Goal: Task Accomplishment & Management: Manage account settings

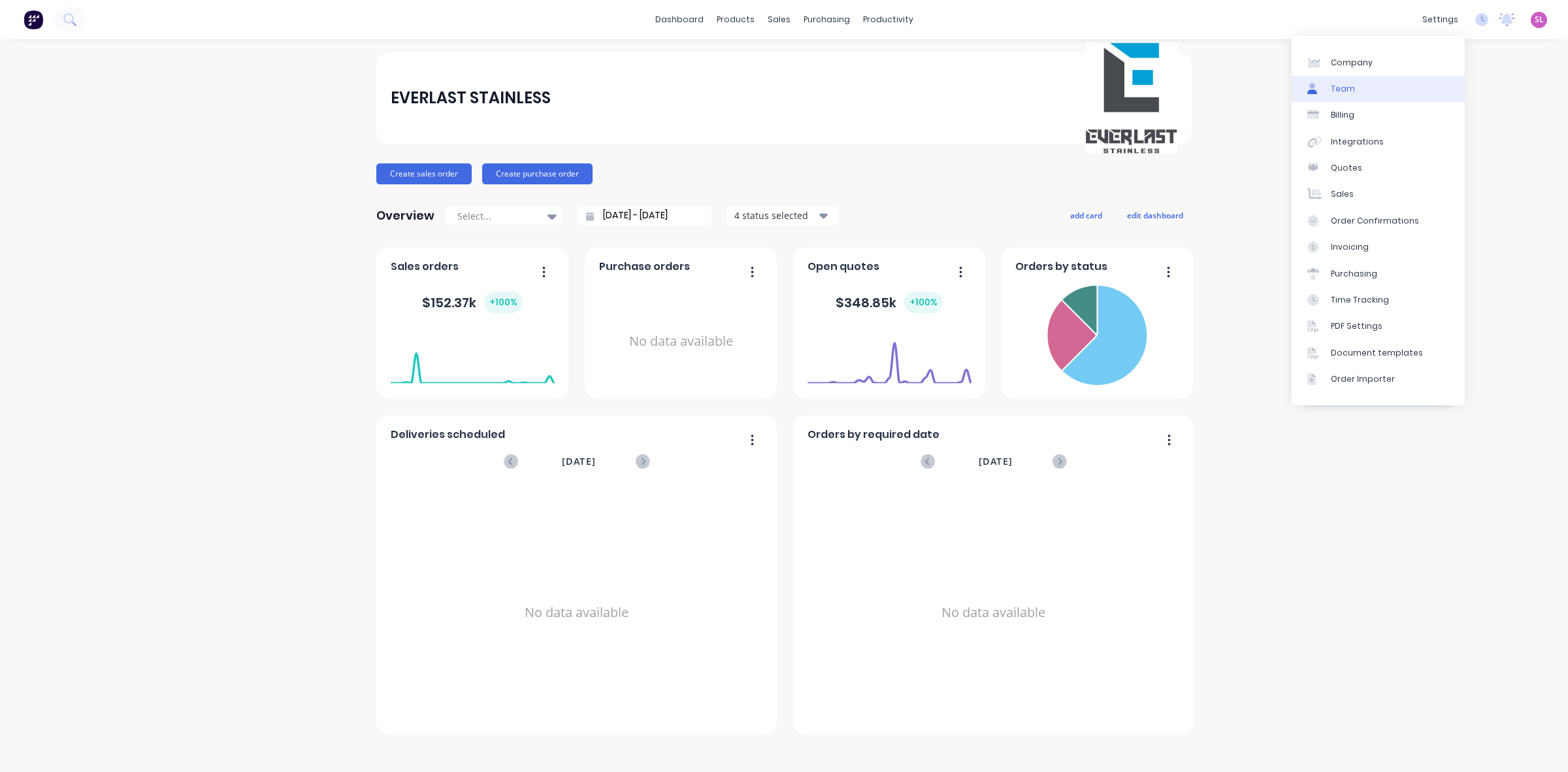
click at [1358, 99] on link "Team" at bounding box center [1377, 89] width 173 height 26
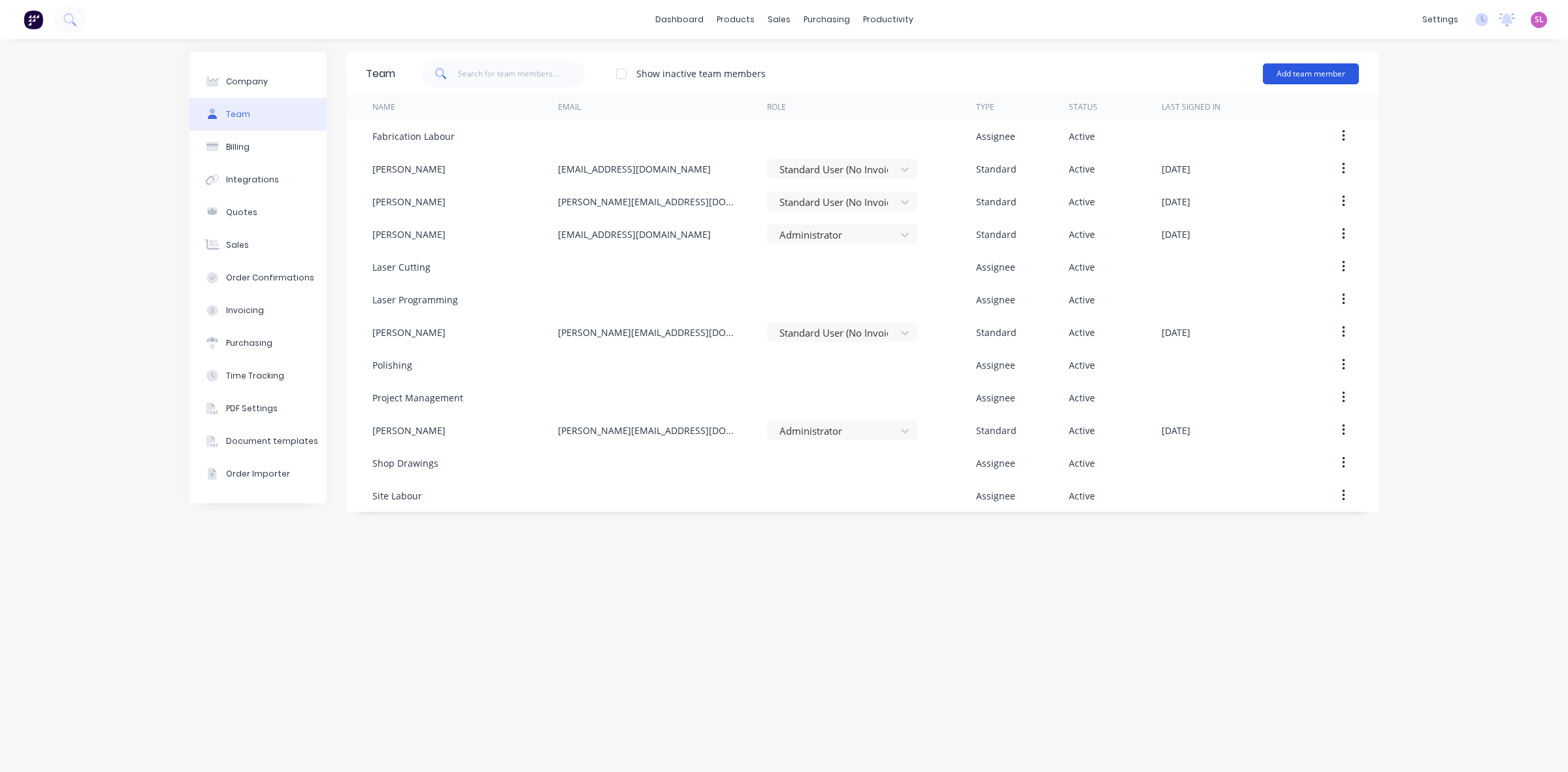
click at [1338, 74] on button "Add team member" at bounding box center [1310, 74] width 96 height 21
click at [1312, 115] on span "A team member that can login to Factory" at bounding box center [1255, 118] width 185 height 12
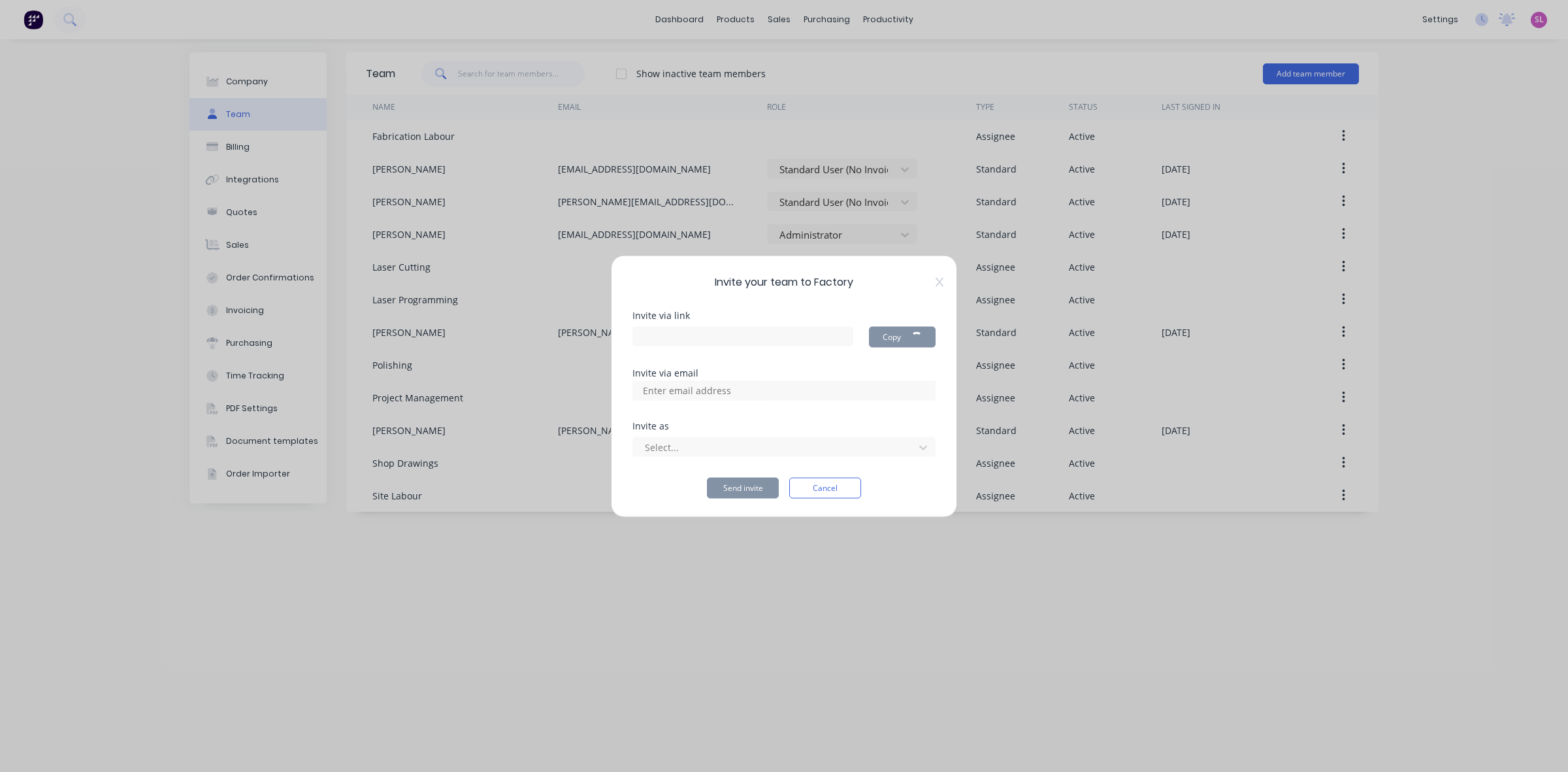
type input "[URL][DOMAIN_NAME]"
click at [706, 447] on div at bounding box center [776, 447] width 264 height 16
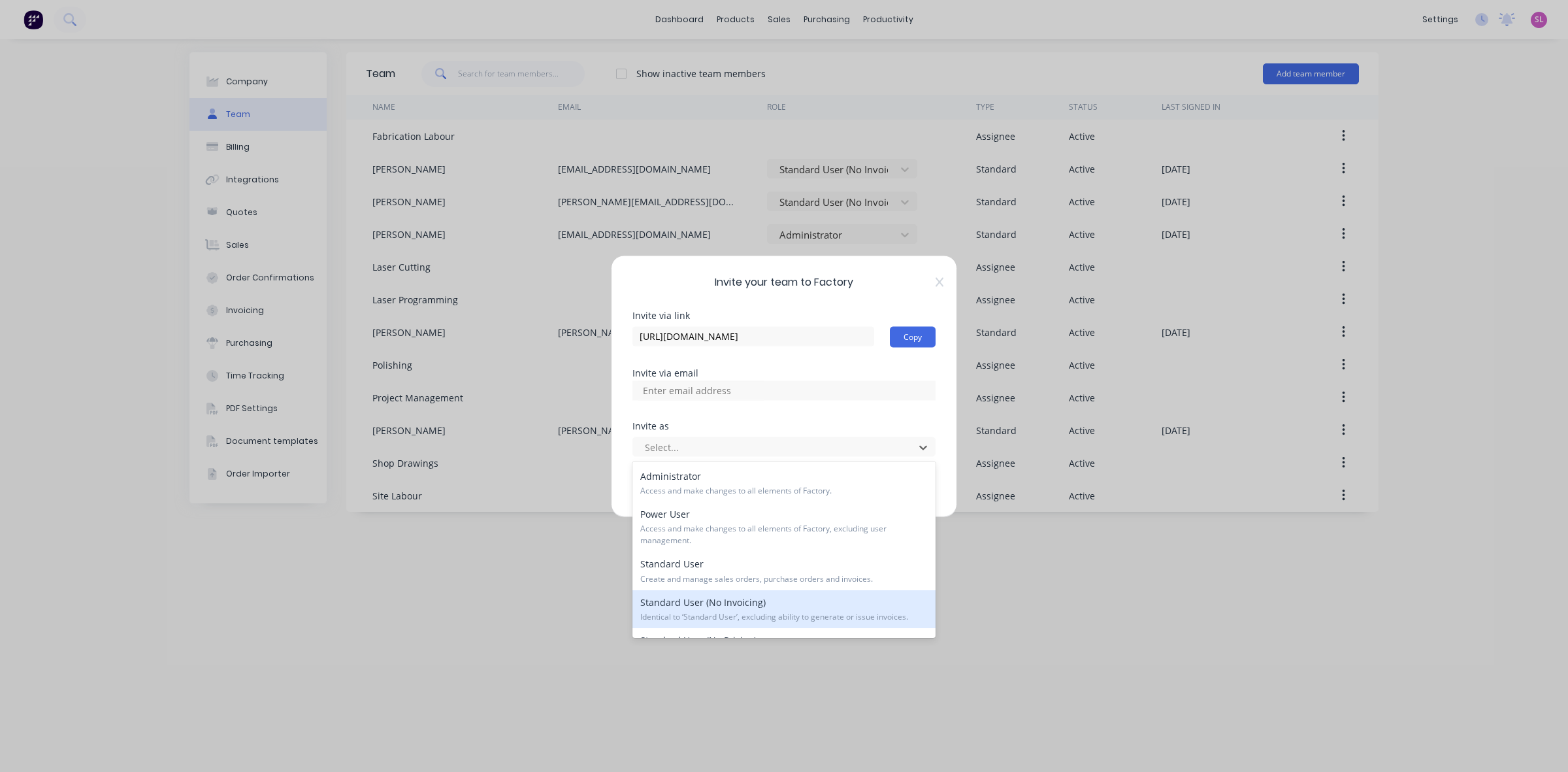
click at [776, 608] on div "Standard User (No Invoicing) Identical to ‘Standard User’, excluding ability to…" at bounding box center [784, 609] width 303 height 38
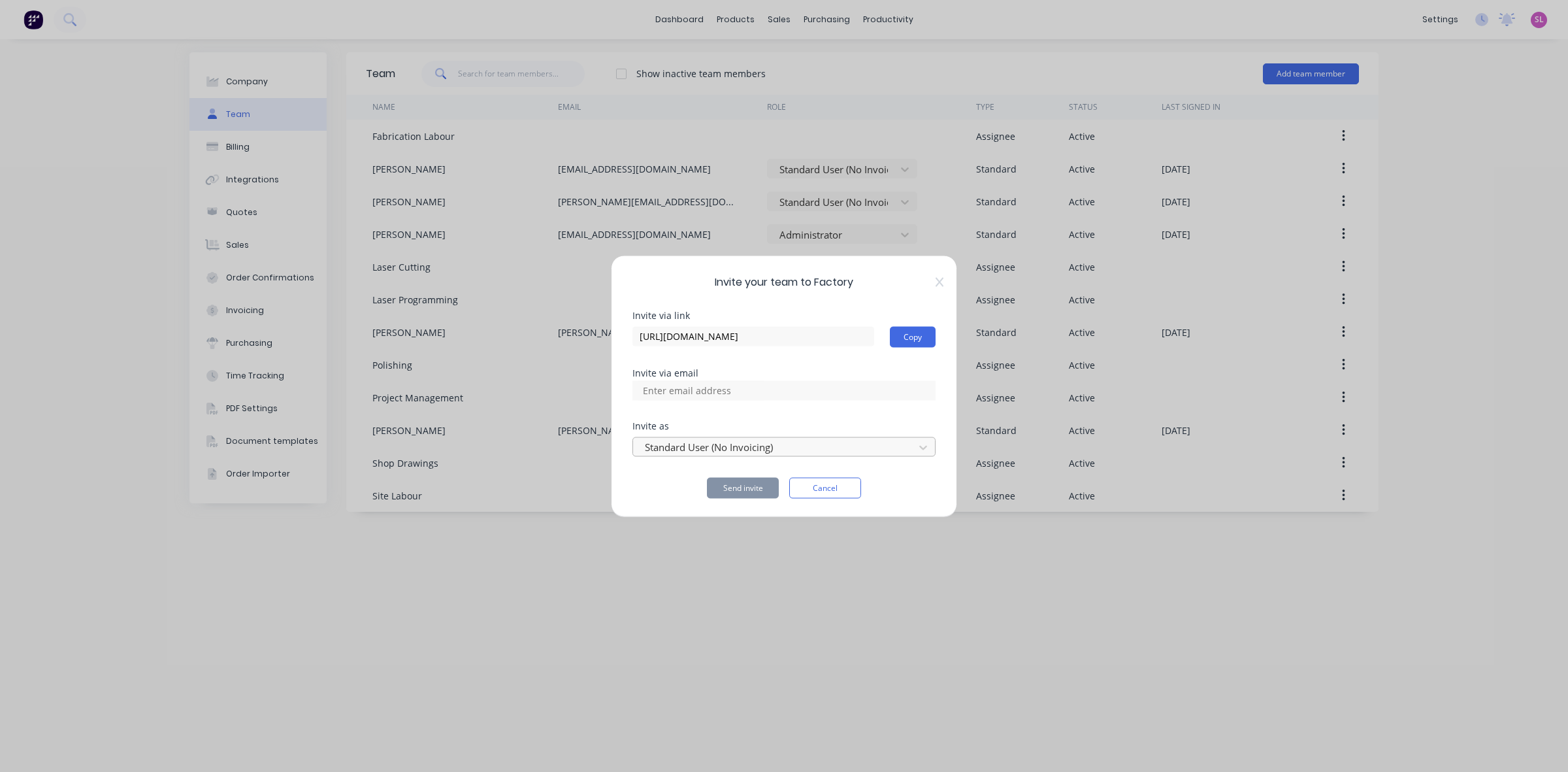
click at [680, 446] on div at bounding box center [776, 447] width 264 height 16
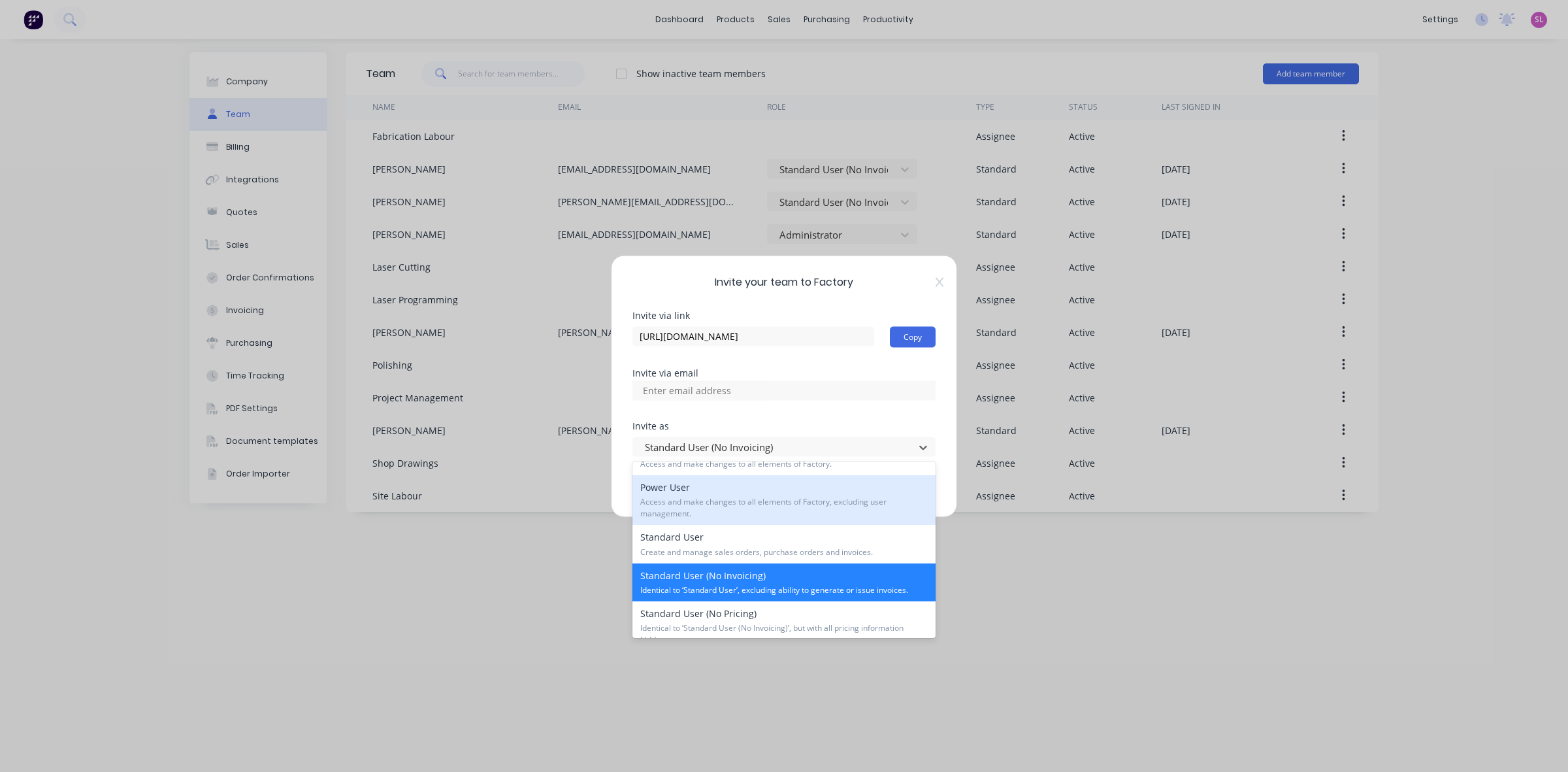
scroll to position [21, 0]
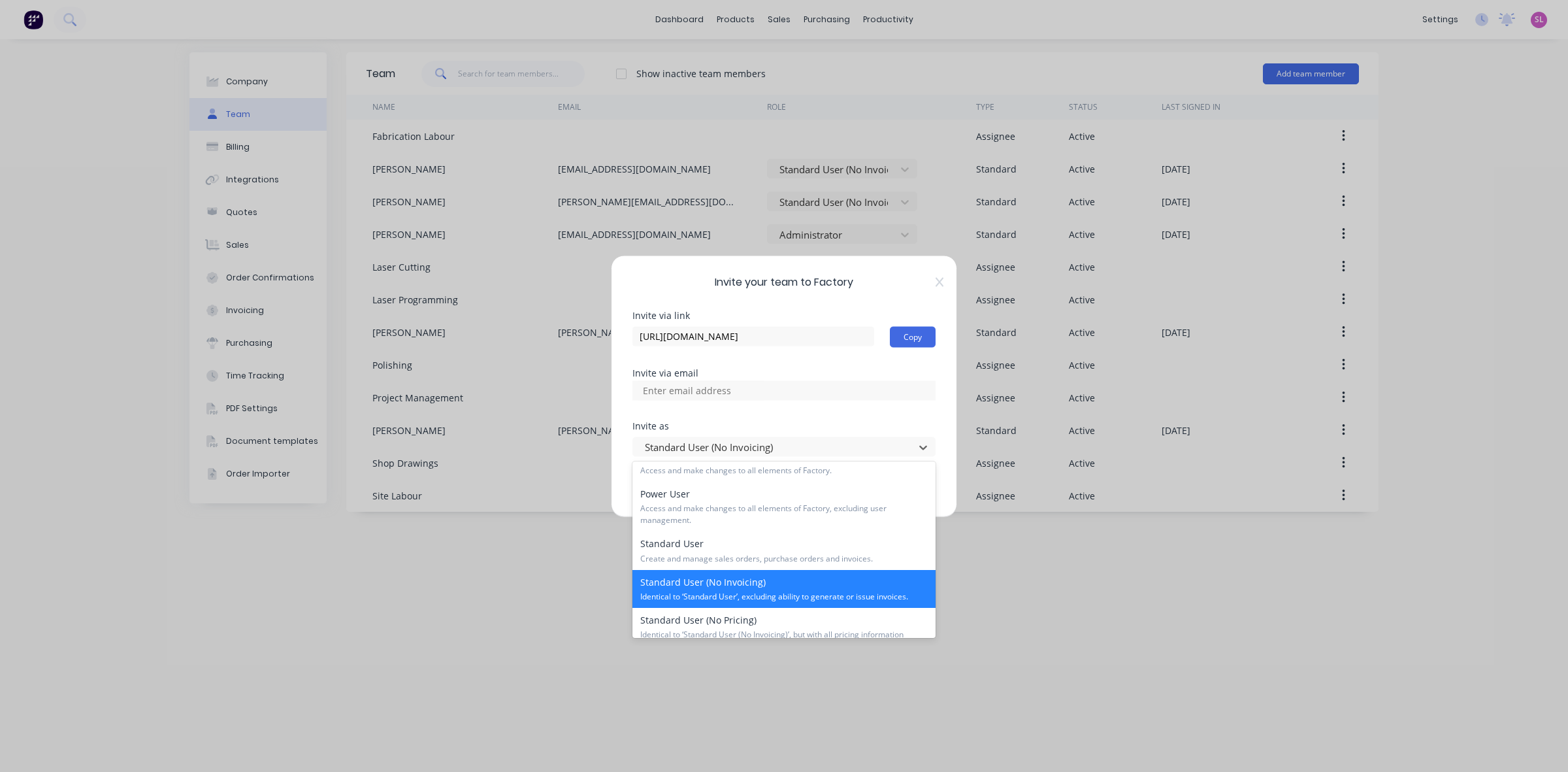
click at [799, 592] on span "Identical to ‘Standard User’, excluding ability to generate or issue invoices." at bounding box center [784, 597] width 288 height 12
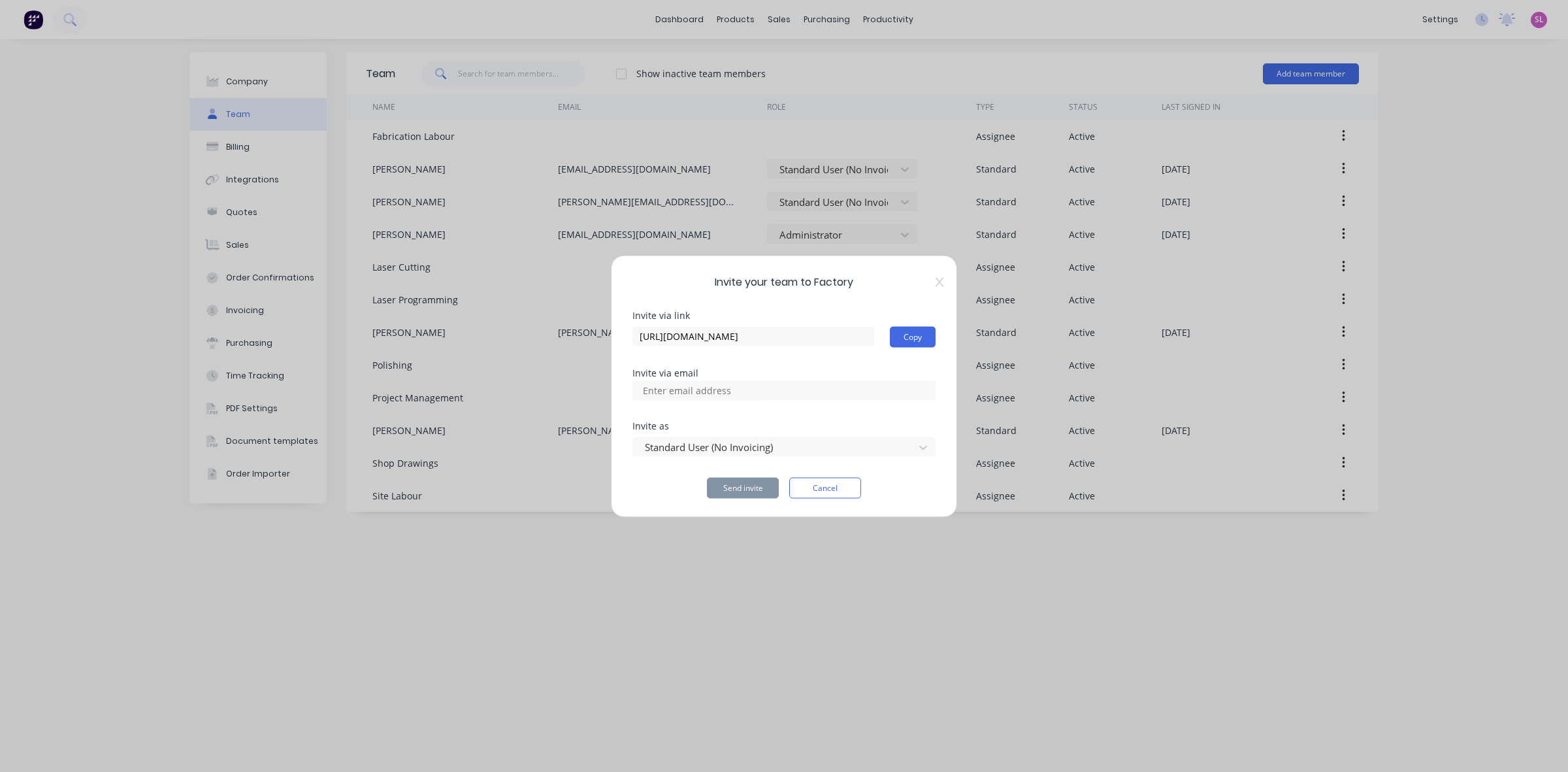
click at [740, 389] on input at bounding box center [701, 390] width 131 height 20
paste input "[PERSON_NAME] <[PERSON_NAME][EMAIL_ADDRESS][DOMAIN_NAME]>"
type input "[PERSON_NAME][EMAIL_ADDRESS][DOMAIN_NAME]"
click at [785, 447] on div at bounding box center [776, 447] width 264 height 16
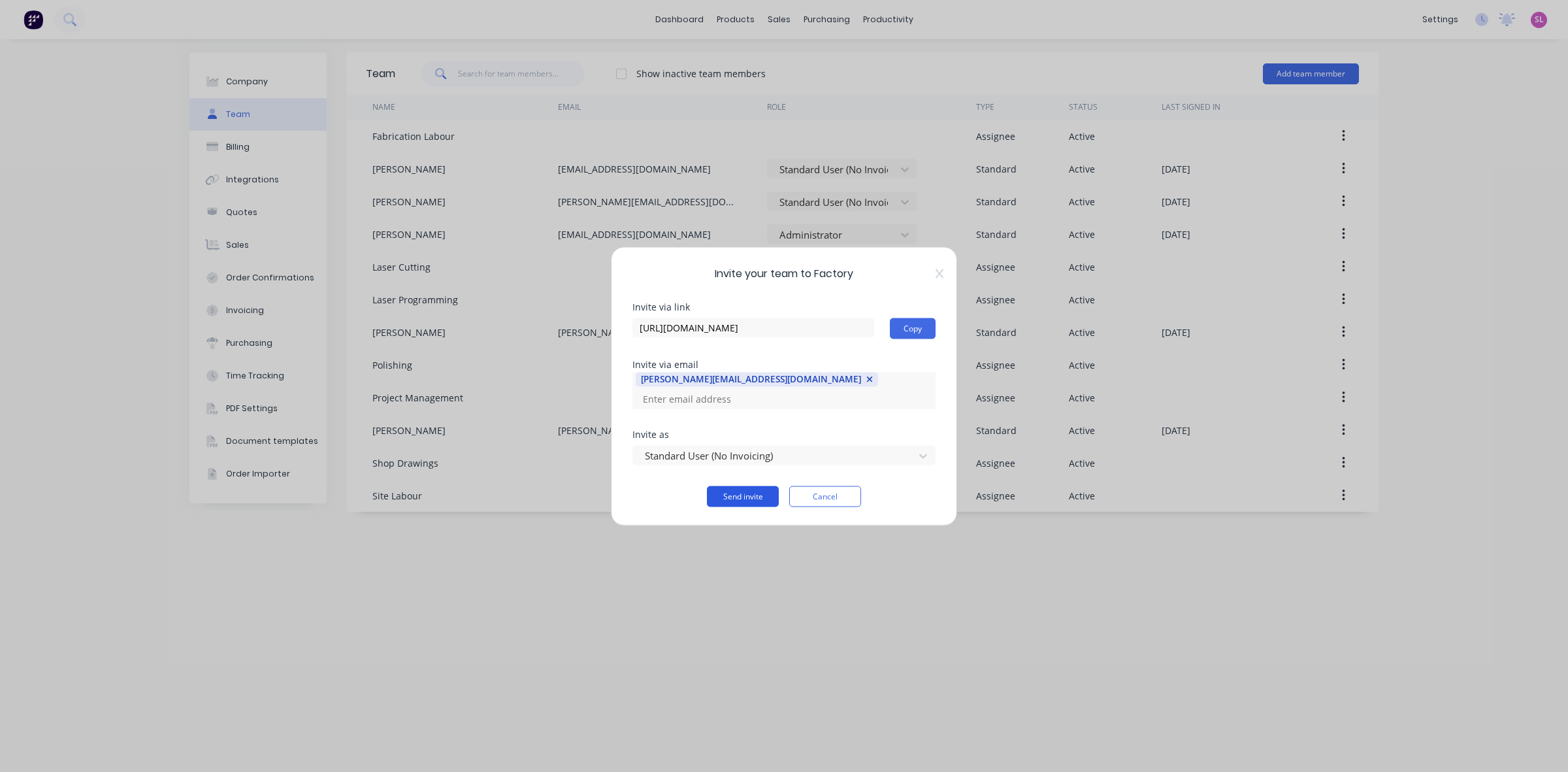
click at [753, 495] on button "Send invite" at bounding box center [743, 496] width 72 height 21
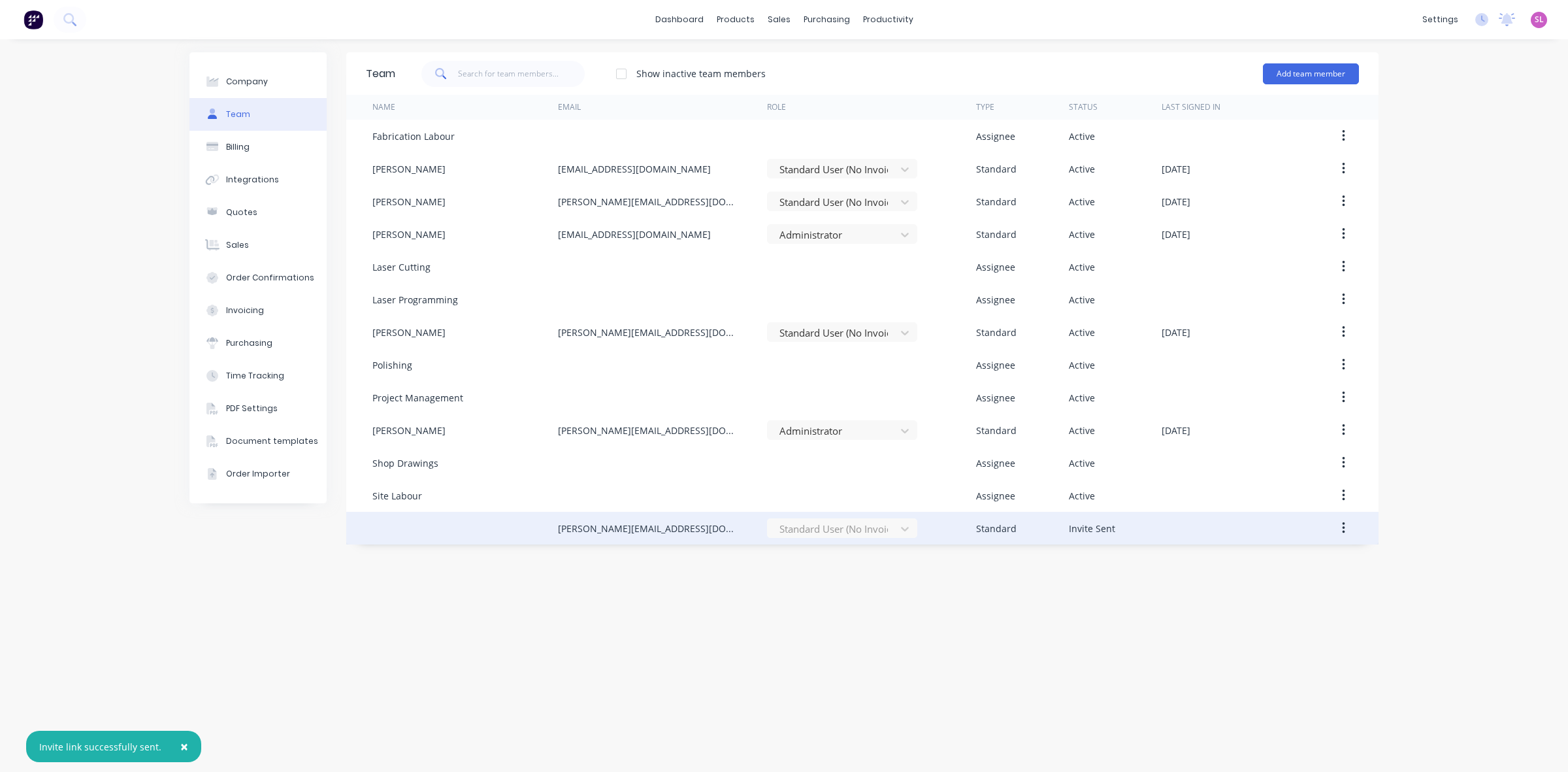
click at [1348, 526] on button "button" at bounding box center [1344, 528] width 31 height 24
click at [673, 528] on div "[PERSON_NAME][EMAIL_ADDRESS][DOMAIN_NAME]" at bounding box center [649, 528] width 183 height 14
click at [438, 530] on div at bounding box center [465, 528] width 185 height 32
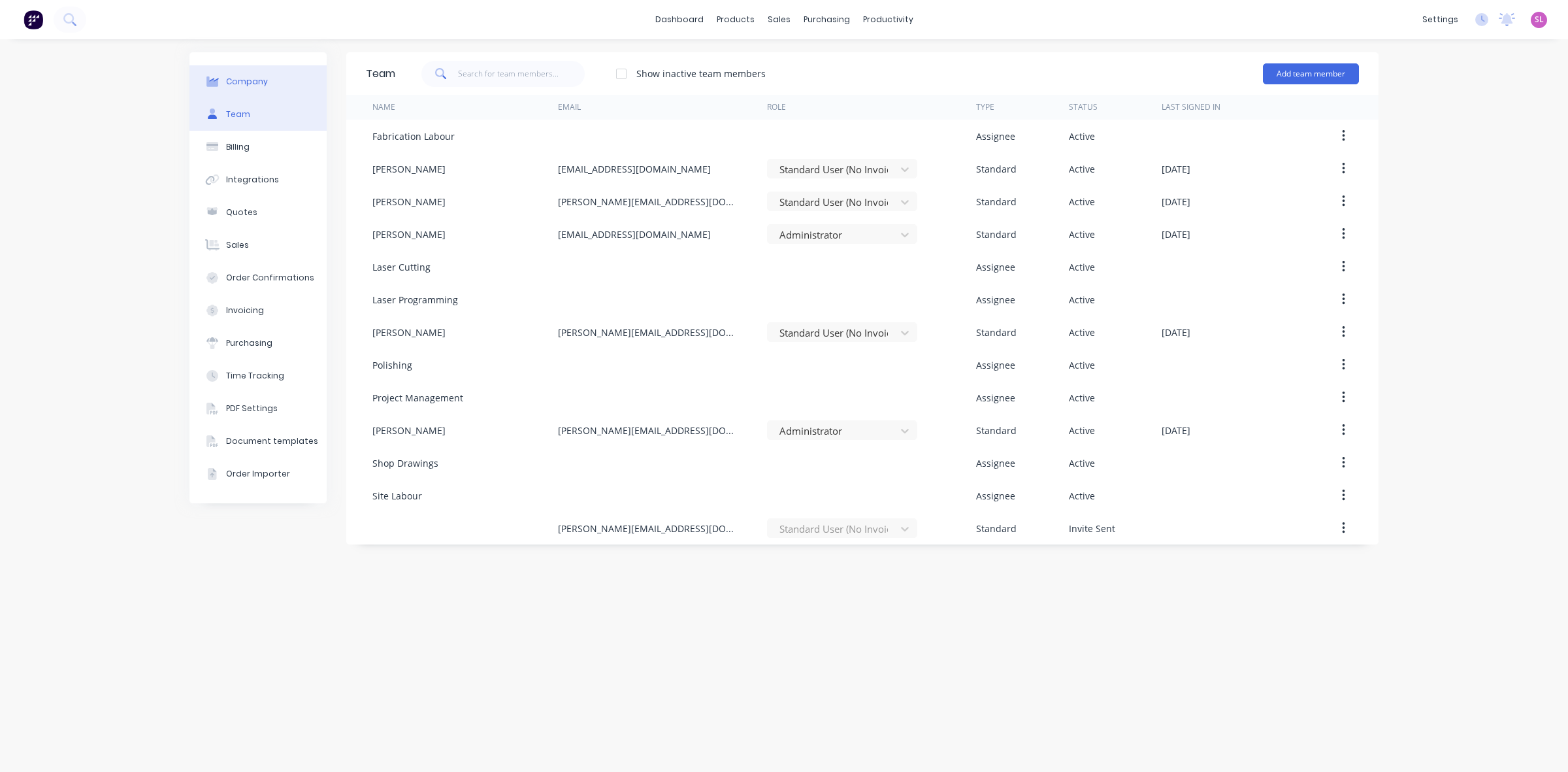
click at [224, 79] on button "Company" at bounding box center [258, 82] width 137 height 32
select select "AU"
